Goal: Task Accomplishment & Management: Use online tool/utility

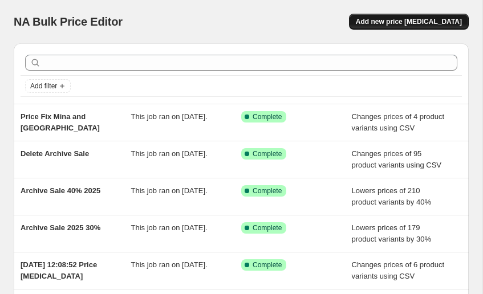
click at [425, 28] on button "Add new price [MEDICAL_DATA]" at bounding box center [409, 22] width 120 height 16
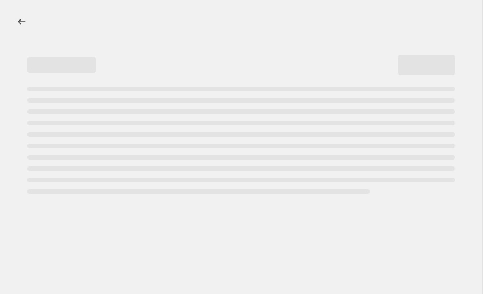
select select "percentage"
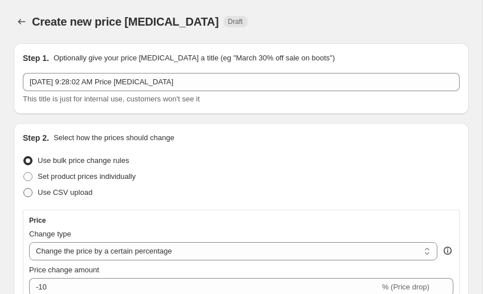
click at [59, 186] on label "Use CSV upload" at bounding box center [58, 193] width 70 height 16
click at [24, 188] on input "Use CSV upload" at bounding box center [23, 188] width 1 height 1
radio input "true"
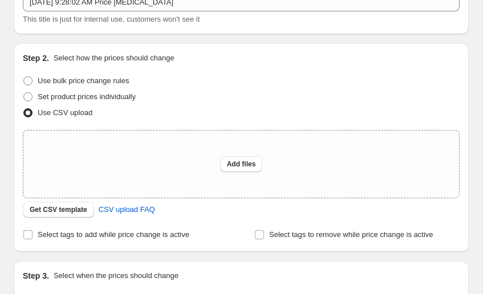
scroll to position [98, 0]
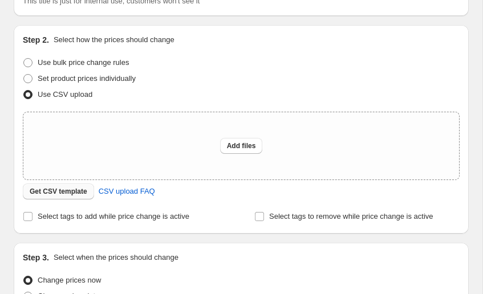
click at [58, 196] on span "Get CSV template" at bounding box center [59, 191] width 58 height 9
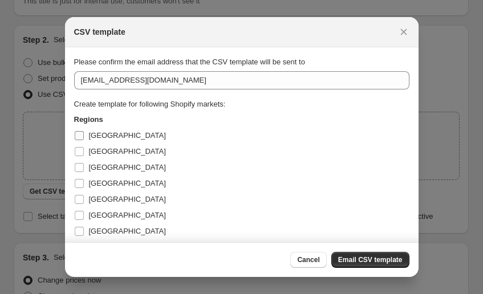
click at [100, 142] on label "[GEOGRAPHIC_DATA]" at bounding box center [120, 136] width 92 height 16
click at [84, 140] on input "[GEOGRAPHIC_DATA]" at bounding box center [79, 135] width 9 height 9
checkbox input "true"
click at [96, 150] on span "[GEOGRAPHIC_DATA]" at bounding box center [127, 151] width 77 height 9
click at [84, 150] on input "[GEOGRAPHIC_DATA]" at bounding box center [79, 151] width 9 height 9
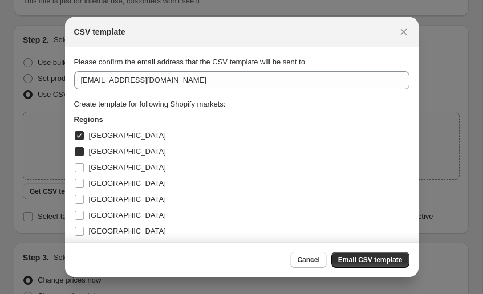
checkbox input "true"
click at [96, 165] on span "[GEOGRAPHIC_DATA]" at bounding box center [127, 167] width 77 height 9
click at [84, 165] on input "[GEOGRAPHIC_DATA]" at bounding box center [79, 167] width 9 height 9
checkbox input "true"
click at [91, 185] on span "[GEOGRAPHIC_DATA]" at bounding box center [127, 183] width 77 height 9
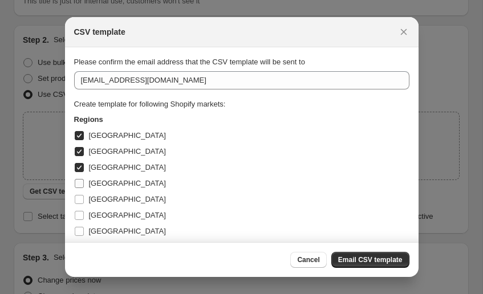
click at [84, 185] on input "[GEOGRAPHIC_DATA]" at bounding box center [79, 183] width 9 height 9
checkbox input "true"
click at [88, 202] on label "[GEOGRAPHIC_DATA]" at bounding box center [120, 199] width 92 height 16
click at [84, 202] on input "[GEOGRAPHIC_DATA]" at bounding box center [79, 199] width 9 height 9
checkbox input "true"
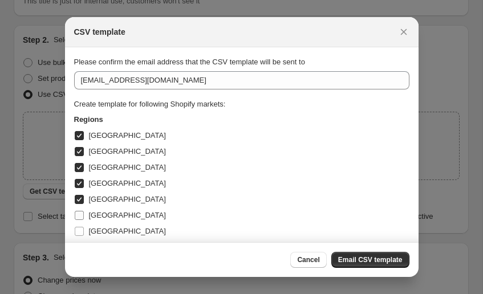
click at [87, 211] on label "[GEOGRAPHIC_DATA]" at bounding box center [120, 215] width 92 height 16
click at [84, 211] on input "[GEOGRAPHIC_DATA]" at bounding box center [79, 215] width 9 height 9
checkbox input "true"
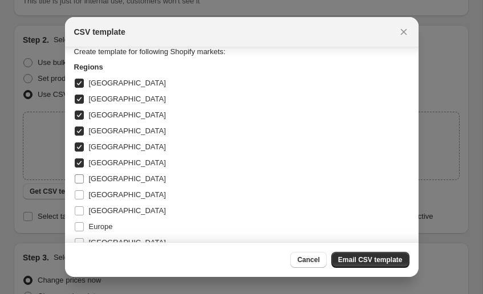
click at [94, 182] on span "[GEOGRAPHIC_DATA]" at bounding box center [127, 178] width 77 height 9
click at [84, 182] on input "[GEOGRAPHIC_DATA]" at bounding box center [79, 178] width 9 height 9
checkbox input "true"
click at [93, 190] on span "[GEOGRAPHIC_DATA]" at bounding box center [127, 194] width 77 height 9
click at [84, 190] on input "[GEOGRAPHIC_DATA]" at bounding box center [79, 194] width 9 height 9
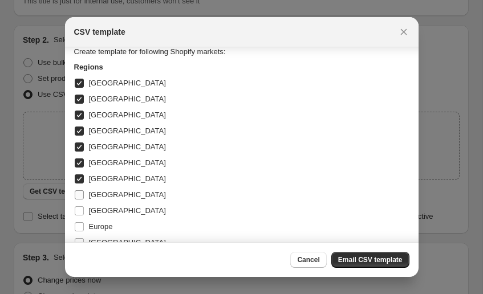
checkbox input "true"
click at [89, 210] on span "[GEOGRAPHIC_DATA]" at bounding box center [127, 210] width 77 height 9
click at [84, 210] on input "[GEOGRAPHIC_DATA]" at bounding box center [79, 210] width 9 height 9
checkbox input "true"
click at [87, 225] on label "Europe" at bounding box center [93, 227] width 39 height 16
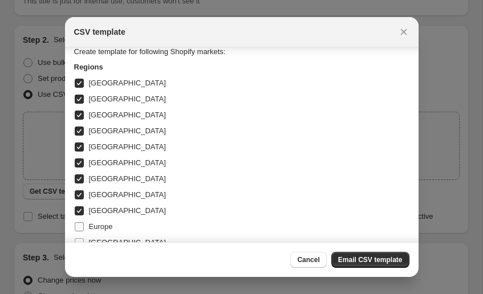
click at [84, 225] on input "Europe" at bounding box center [79, 226] width 9 height 9
checkbox input "true"
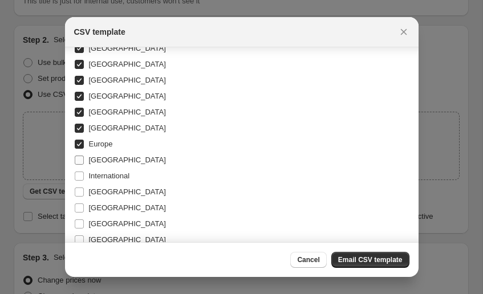
click at [95, 166] on label "[GEOGRAPHIC_DATA]" at bounding box center [120, 160] width 92 height 16
click at [84, 165] on input "[GEOGRAPHIC_DATA]" at bounding box center [79, 160] width 9 height 9
checkbox input "true"
click at [93, 181] on span "International" at bounding box center [109, 175] width 41 height 11
click at [84, 181] on input "International" at bounding box center [79, 176] width 9 height 9
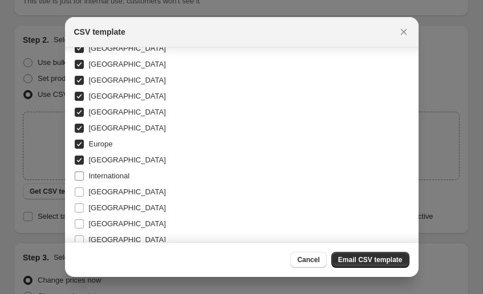
checkbox input "true"
click at [91, 190] on span "[GEOGRAPHIC_DATA]" at bounding box center [127, 191] width 77 height 9
click at [84, 190] on input "[GEOGRAPHIC_DATA]" at bounding box center [79, 191] width 9 height 9
checkbox input "true"
click at [89, 212] on span "[GEOGRAPHIC_DATA]" at bounding box center [127, 207] width 77 height 9
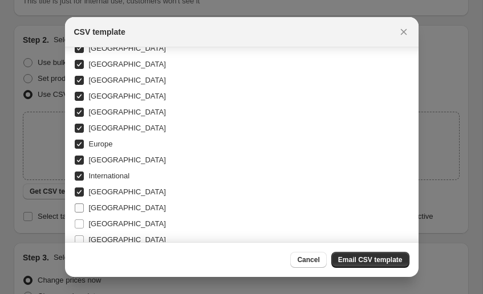
click at [84, 212] on input "[GEOGRAPHIC_DATA]" at bounding box center [79, 207] width 9 height 9
checkbox input "true"
click at [87, 225] on label "[GEOGRAPHIC_DATA]" at bounding box center [120, 224] width 92 height 16
click at [84, 225] on input "[GEOGRAPHIC_DATA]" at bounding box center [79, 223] width 9 height 9
checkbox input "true"
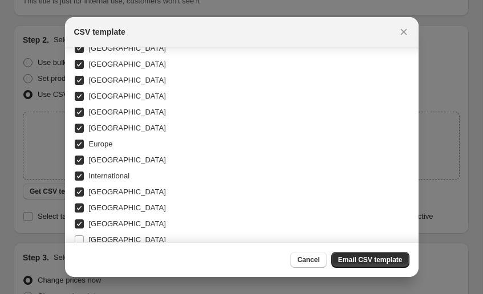
scroll to position [233, 0]
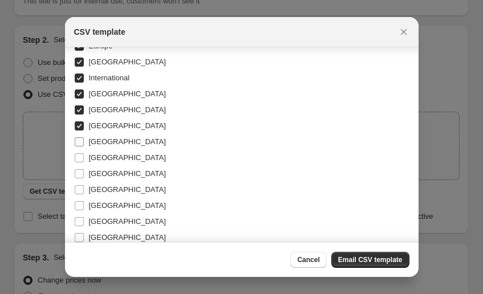
click at [88, 148] on label "[GEOGRAPHIC_DATA]" at bounding box center [120, 142] width 92 height 16
click at [84, 146] on input "[GEOGRAPHIC_DATA]" at bounding box center [79, 141] width 9 height 9
checkbox input "true"
click at [87, 155] on label "[GEOGRAPHIC_DATA]" at bounding box center [120, 158] width 92 height 16
click at [84, 155] on input "[GEOGRAPHIC_DATA]" at bounding box center [79, 157] width 9 height 9
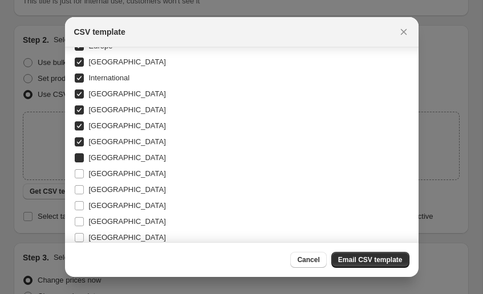
checkbox input "true"
click at [87, 173] on label "[GEOGRAPHIC_DATA]" at bounding box center [120, 174] width 92 height 16
click at [84, 173] on input "[GEOGRAPHIC_DATA]" at bounding box center [79, 173] width 9 height 9
checkbox input "true"
click at [87, 187] on label "[GEOGRAPHIC_DATA]" at bounding box center [120, 190] width 92 height 16
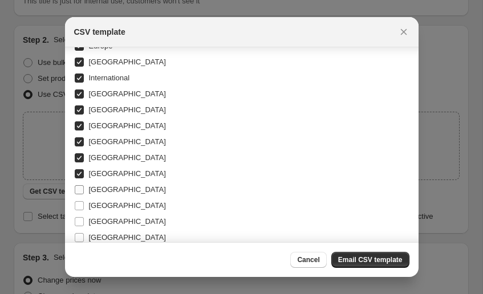
click at [84, 187] on input "[GEOGRAPHIC_DATA]" at bounding box center [79, 189] width 9 height 9
checkbox input "true"
click at [86, 208] on label "[GEOGRAPHIC_DATA]" at bounding box center [120, 206] width 92 height 16
click at [84, 208] on input "[GEOGRAPHIC_DATA]" at bounding box center [79, 205] width 9 height 9
checkbox input "true"
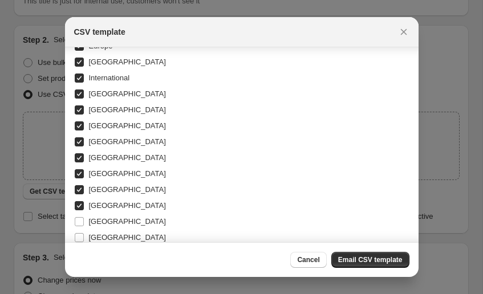
scroll to position [319, 0]
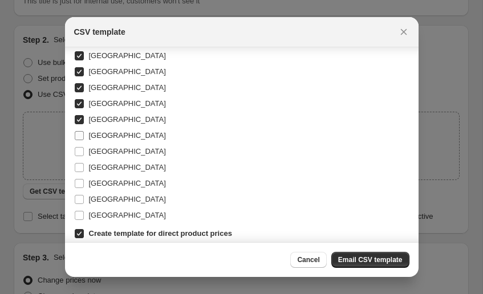
click at [91, 130] on span "[GEOGRAPHIC_DATA]" at bounding box center [127, 135] width 77 height 11
click at [84, 131] on input "[GEOGRAPHIC_DATA]" at bounding box center [79, 135] width 9 height 9
checkbox input "true"
click at [88, 147] on label "[GEOGRAPHIC_DATA]" at bounding box center [120, 152] width 92 height 16
click at [84, 147] on input "[GEOGRAPHIC_DATA]" at bounding box center [79, 151] width 9 height 9
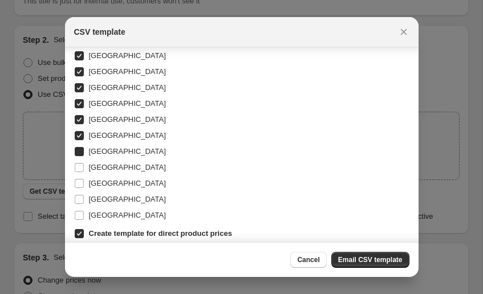
checkbox input "true"
click at [79, 179] on input "[GEOGRAPHIC_DATA]" at bounding box center [79, 183] width 9 height 9
checkbox input "true"
click at [78, 201] on input "[GEOGRAPHIC_DATA]" at bounding box center [79, 199] width 9 height 9
checkbox input "true"
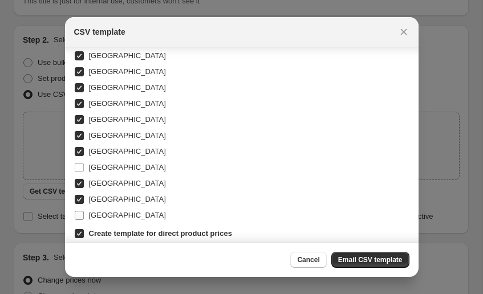
click at [78, 215] on input "[GEOGRAPHIC_DATA]" at bounding box center [79, 215] width 9 height 9
checkbox input "true"
click at [369, 266] on button "Email CSV template" at bounding box center [370, 260] width 78 height 16
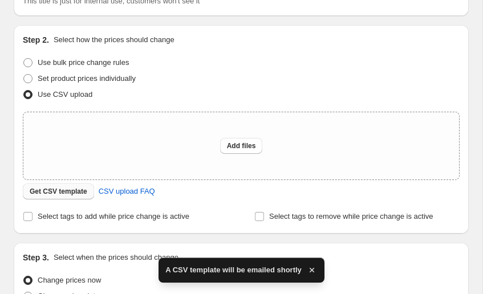
click at [73, 193] on span "Get CSV template" at bounding box center [59, 191] width 58 height 9
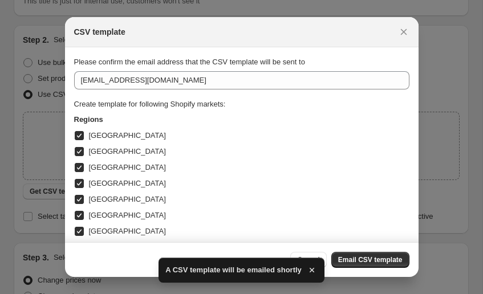
scroll to position [0, 0]
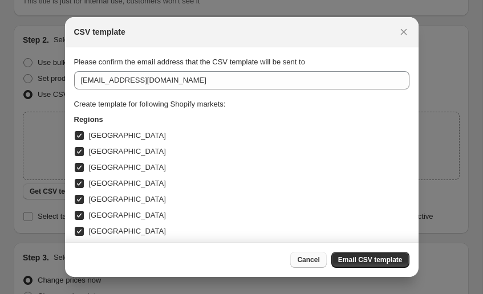
click at [295, 255] on button "Cancel" at bounding box center [308, 260] width 36 height 16
